Goal: Transaction & Acquisition: Obtain resource

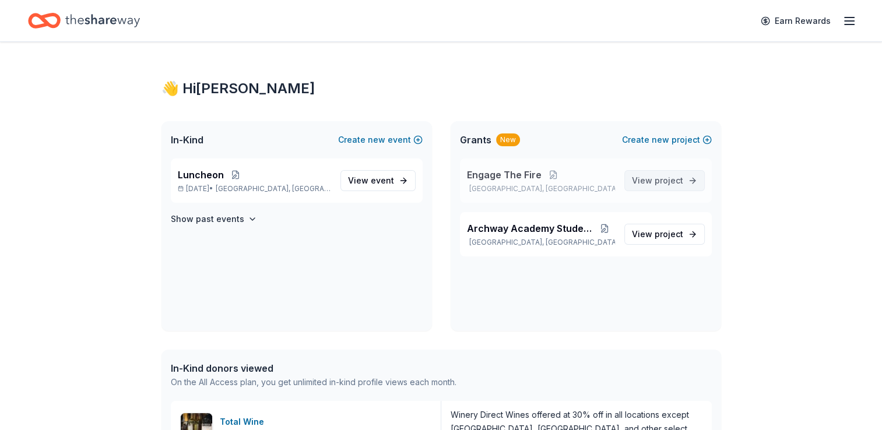
click at [668, 185] on span "View project" at bounding box center [657, 181] width 51 height 14
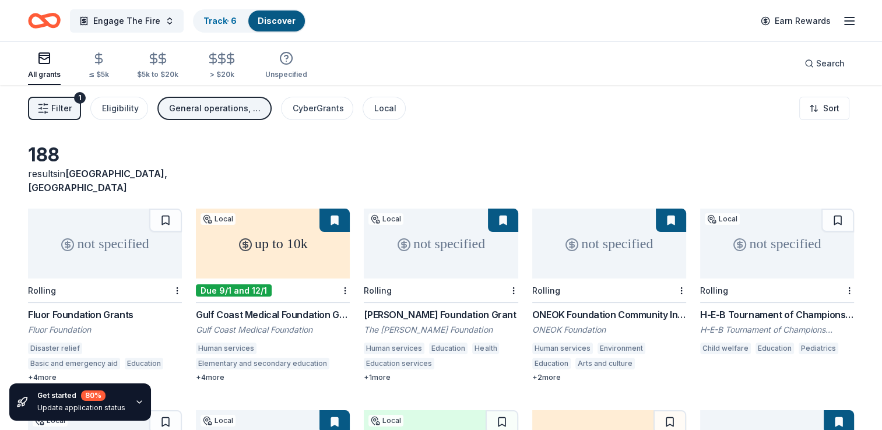
click at [270, 22] on link "Discover" at bounding box center [277, 21] width 38 height 10
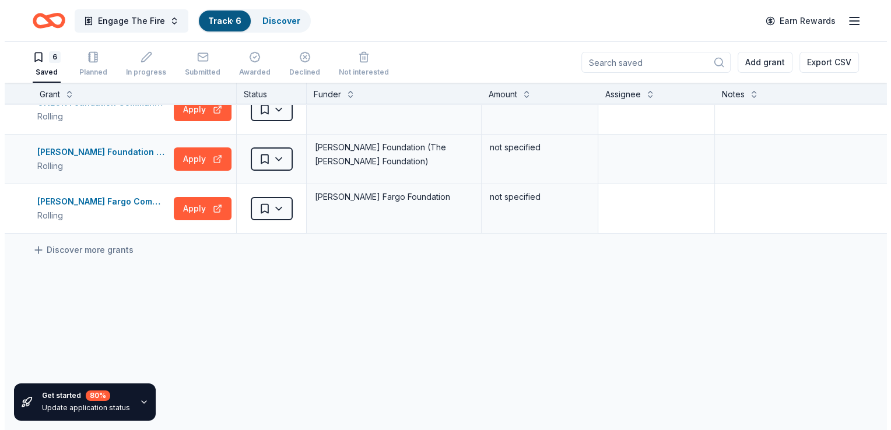
scroll to position [175, 0]
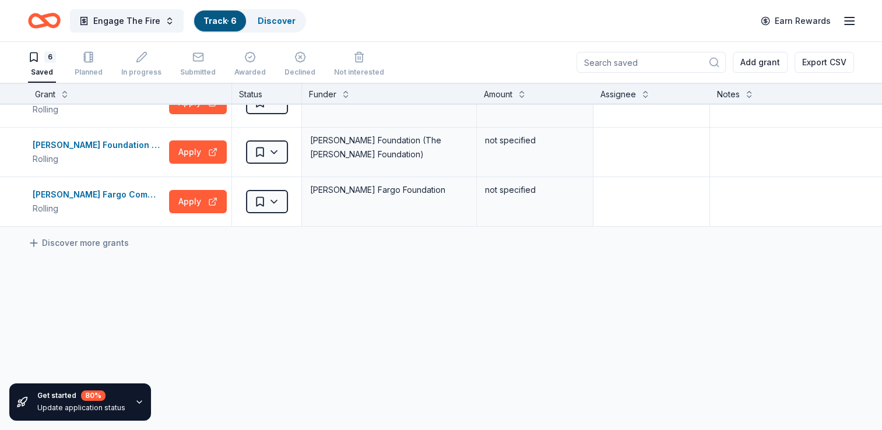
click at [616, 59] on input at bounding box center [650, 62] width 149 height 21
click at [147, 28] on button "Engage The Fire" at bounding box center [127, 20] width 114 height 23
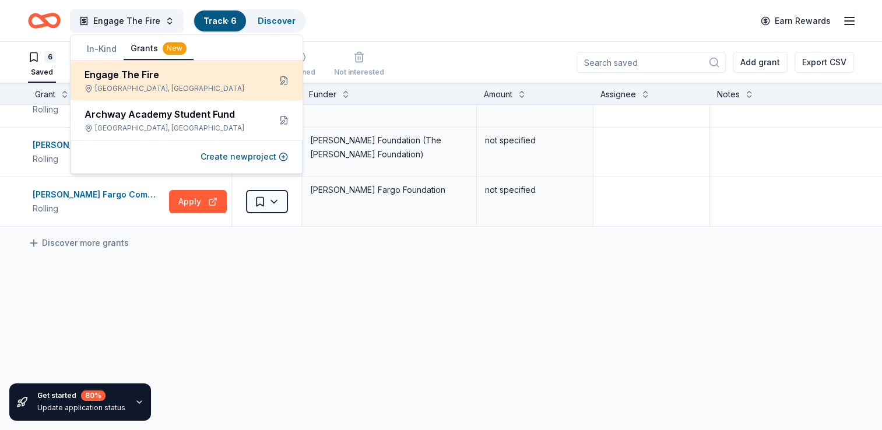
click at [156, 78] on div "Engage The Fire" at bounding box center [173, 75] width 176 height 14
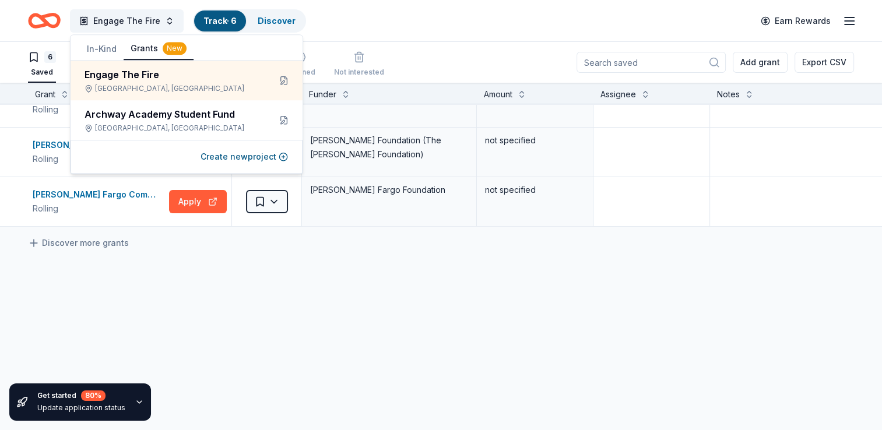
click at [337, 17] on div "Engage The Fire Track · 6 Discover Earn Rewards" at bounding box center [441, 20] width 826 height 27
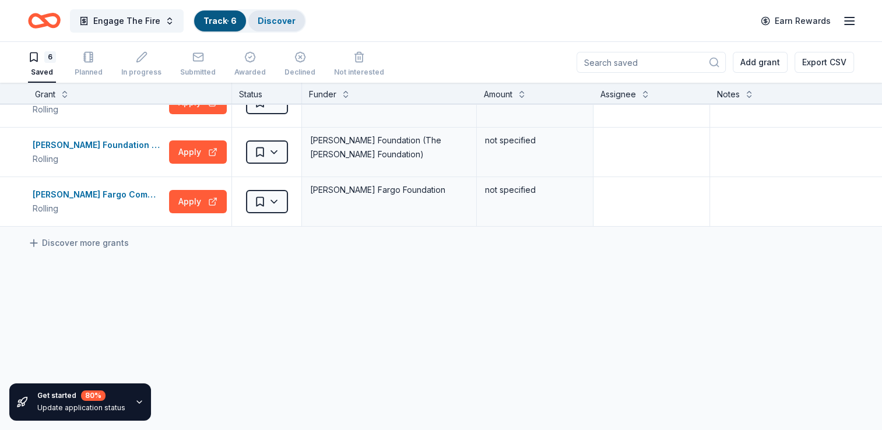
click at [286, 19] on link "Discover" at bounding box center [277, 21] width 38 height 10
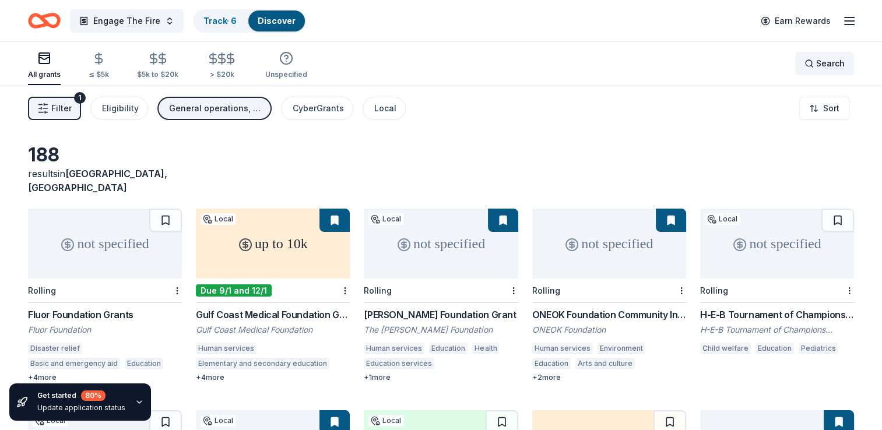
click at [818, 62] on span "Search" at bounding box center [830, 64] width 29 height 14
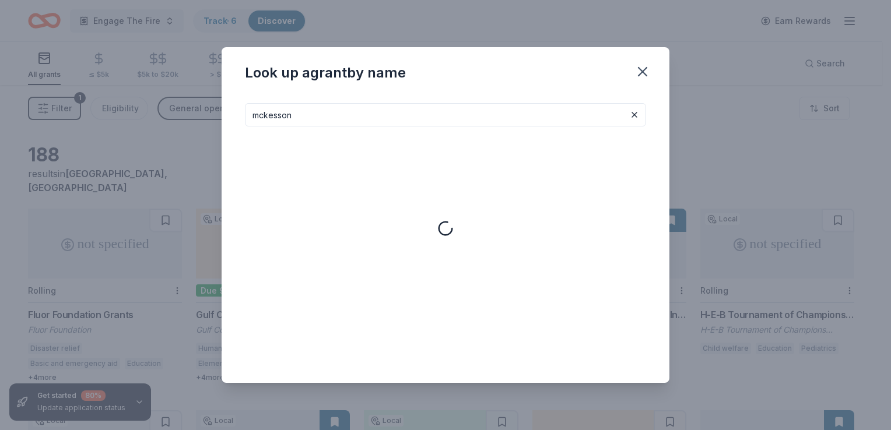
type input "mckesson"
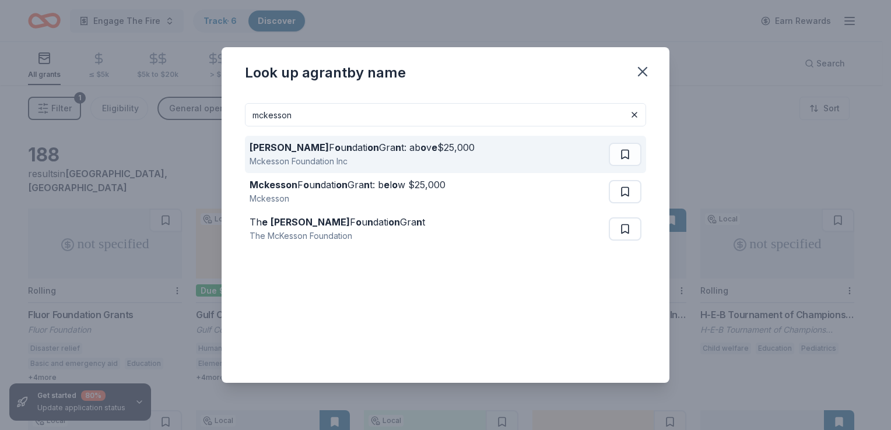
click at [525, 157] on div "McKesson F o u n dati on Gra n t: ab o v e $25,000 Mckesson Foundation Inc" at bounding box center [428, 154] width 359 height 37
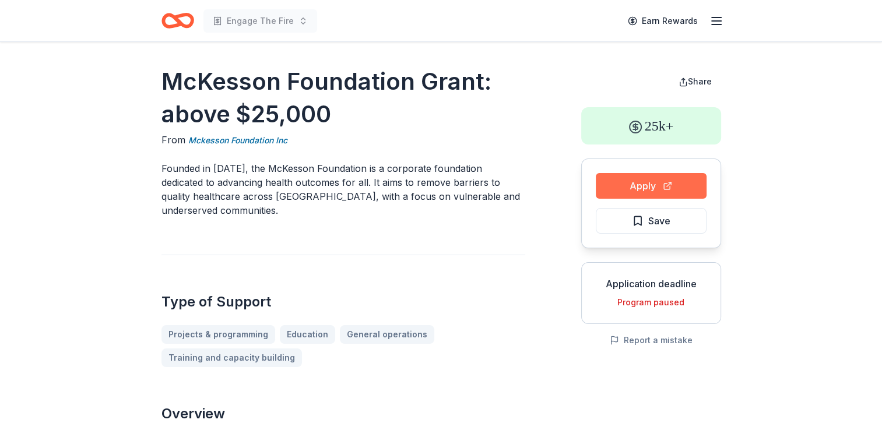
click at [630, 185] on button "Apply" at bounding box center [651, 186] width 111 height 26
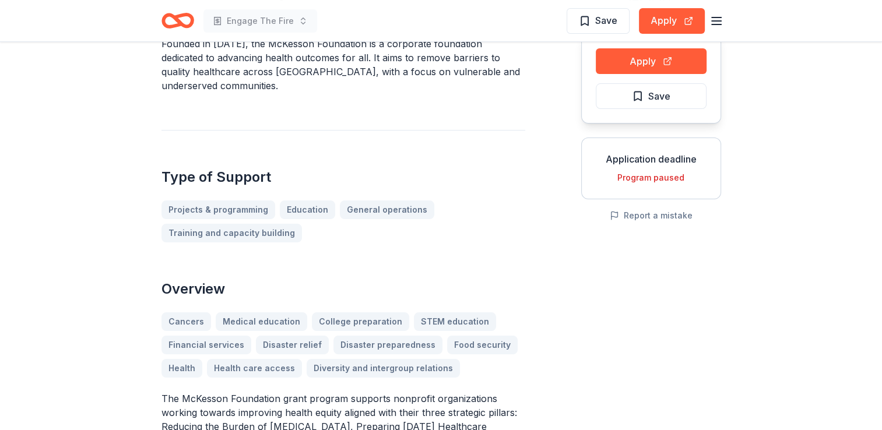
scroll to position [117, 0]
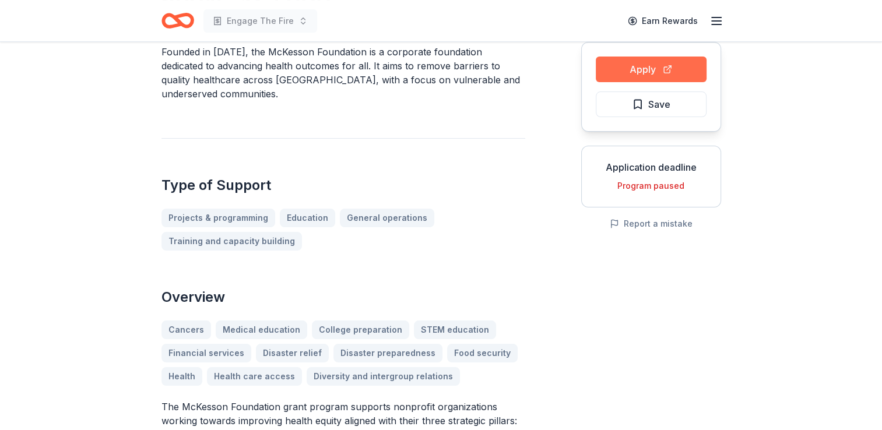
click at [643, 75] on button "Apply" at bounding box center [651, 70] width 111 height 26
